Goal: Transaction & Acquisition: Purchase product/service

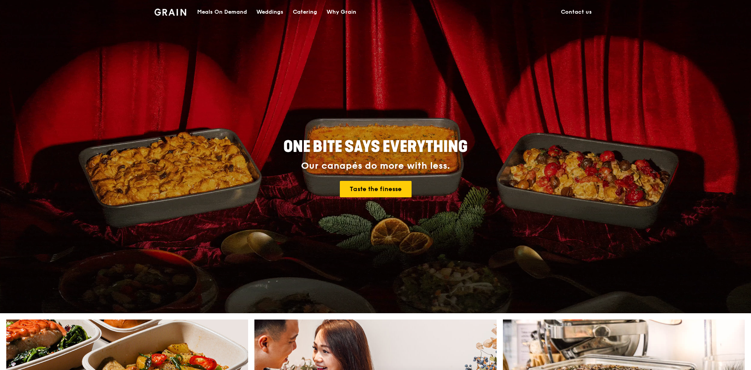
click at [237, 11] on div "Meals On Demand" at bounding box center [222, 12] width 50 height 24
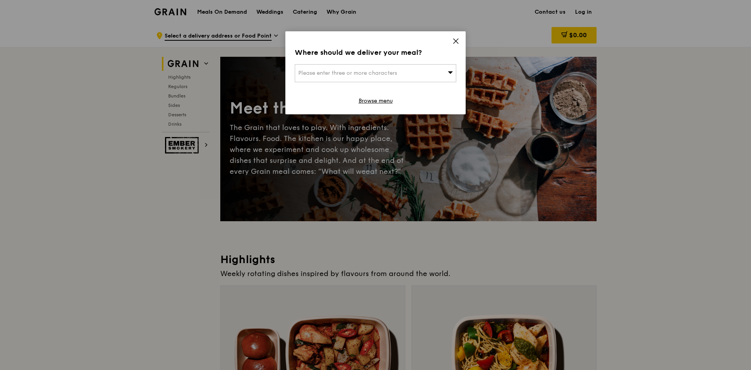
click at [455, 45] on span at bounding box center [455, 42] width 7 height 9
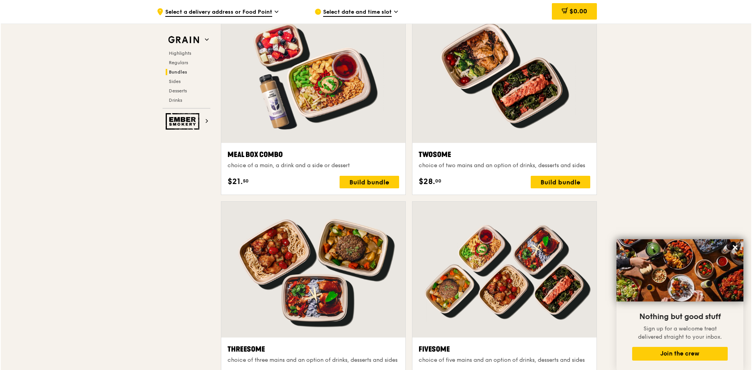
scroll to position [1109, 0]
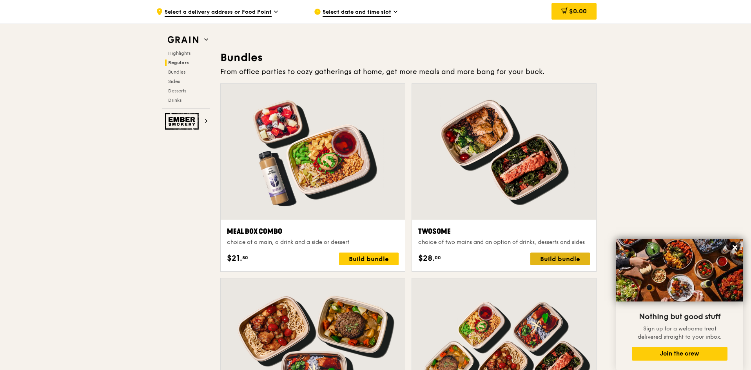
click at [559, 257] on div "Build bundle" at bounding box center [560, 259] width 60 height 13
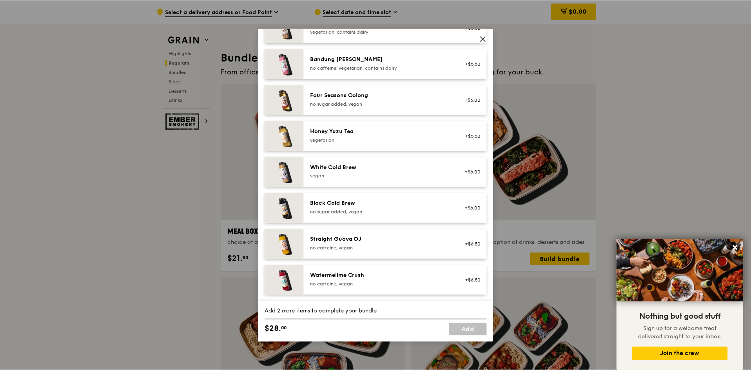
scroll to position [616, 0]
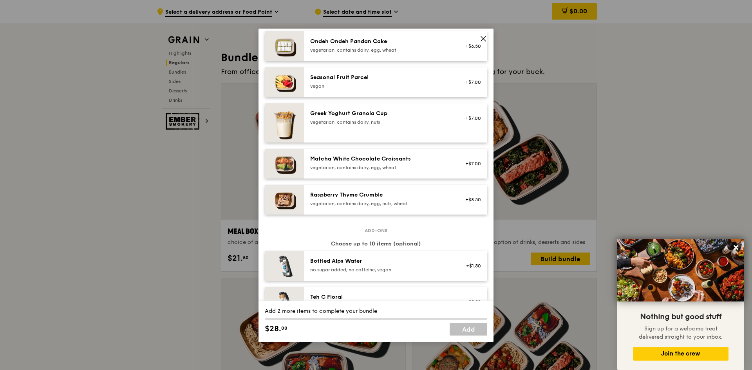
click at [487, 39] on icon at bounding box center [483, 38] width 7 height 7
